Goal: Find specific page/section: Find specific page/section

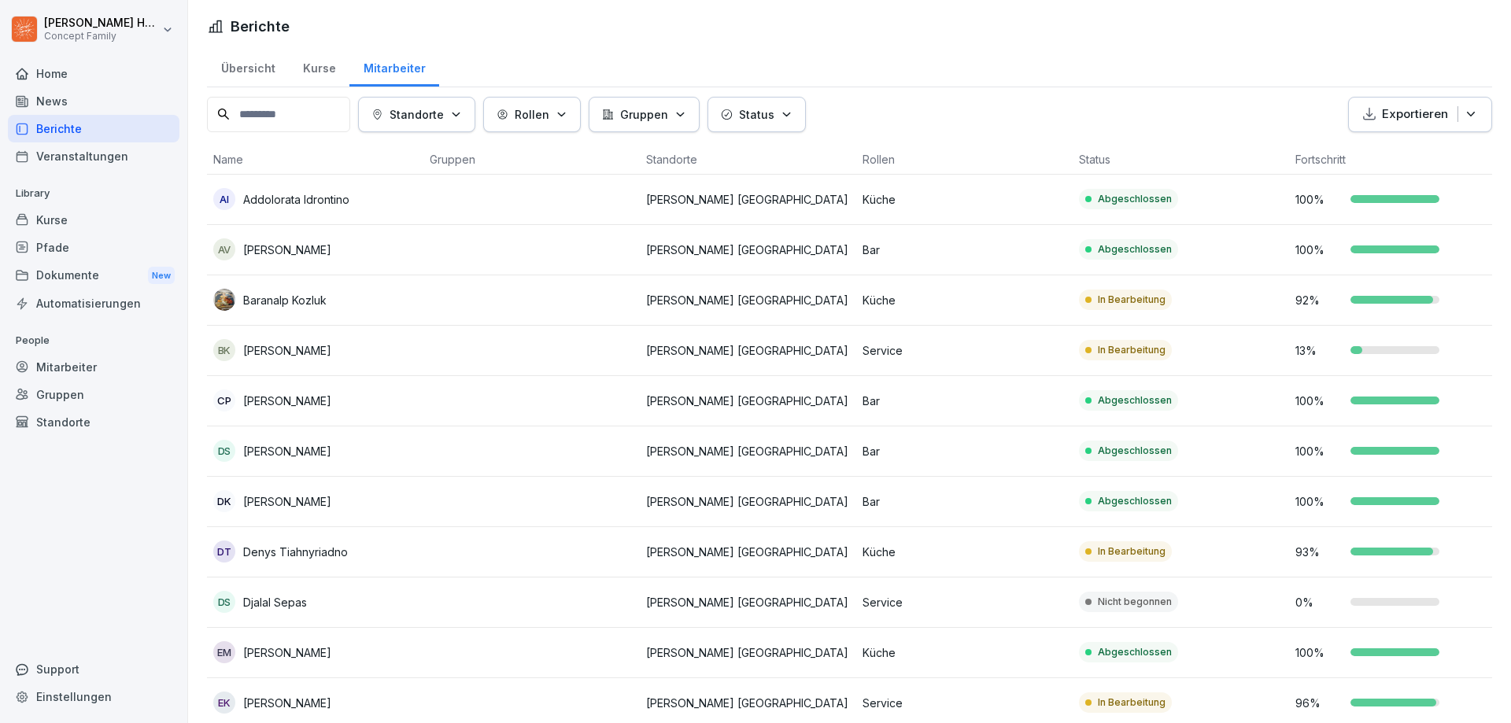
click at [258, 72] on div "Übersicht" at bounding box center [248, 66] width 82 height 40
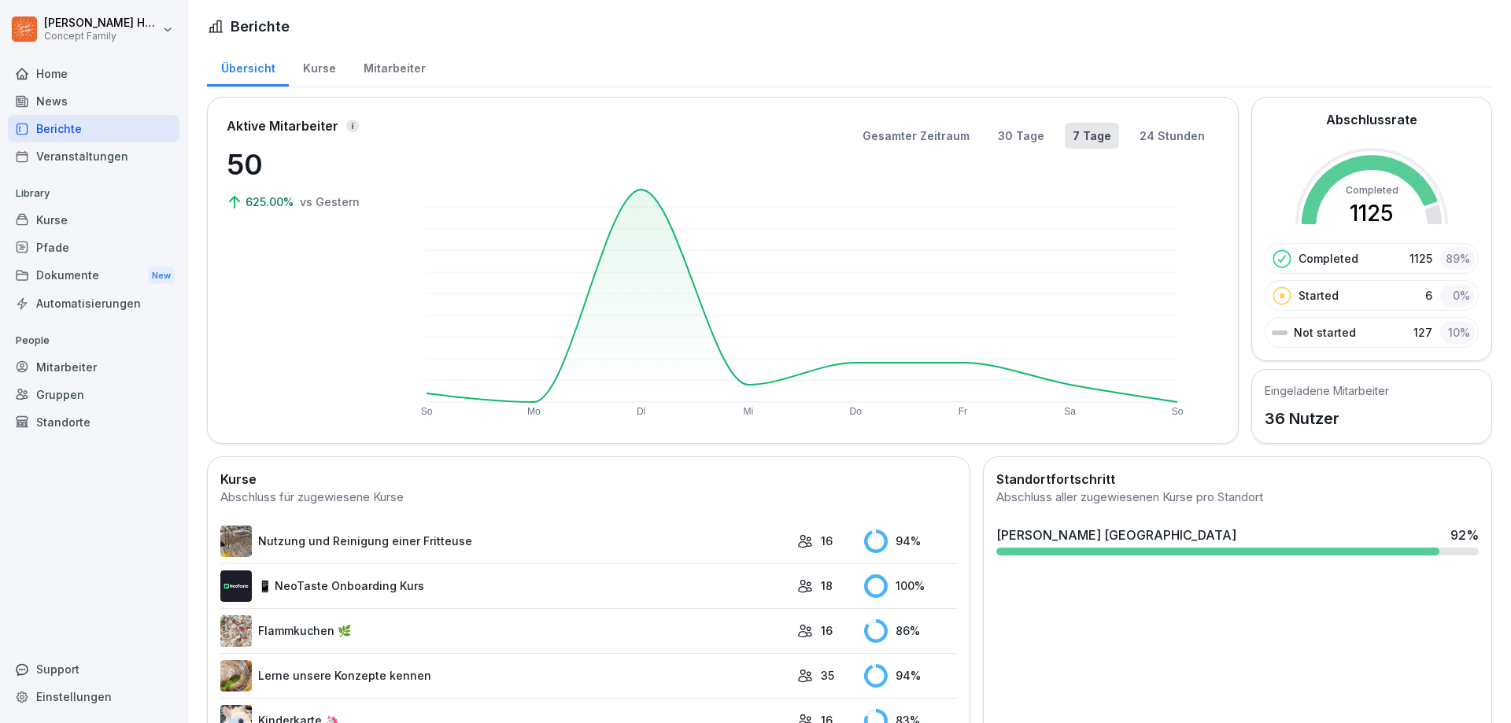
click at [423, 69] on div "Mitarbeiter" at bounding box center [394, 66] width 90 height 40
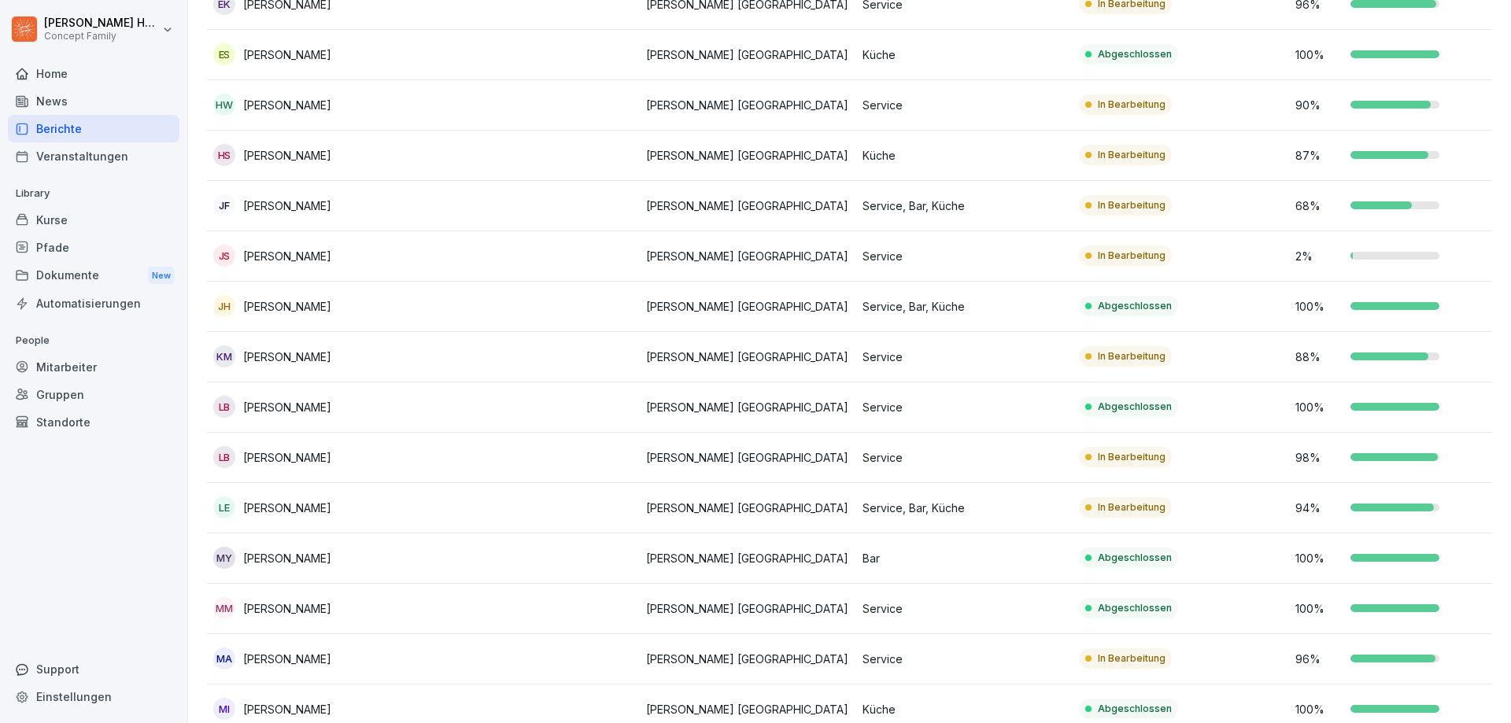
scroll to position [671, 0]
